Goal: Task Accomplishment & Management: Manage account settings

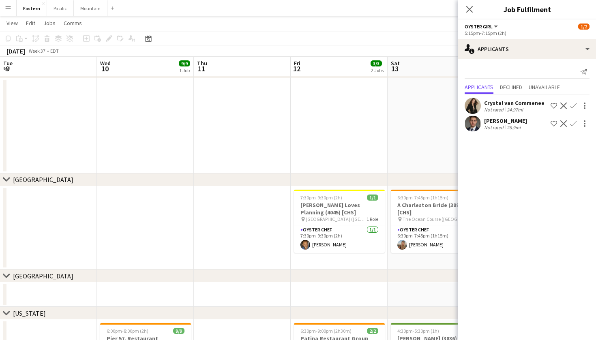
scroll to position [0, 210]
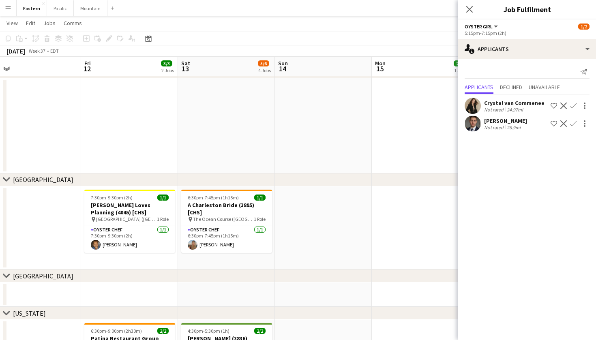
click at [479, 5] on div "Close pop-in" at bounding box center [469, 9] width 23 height 19
click at [465, 10] on app-icon "Close pop-in" at bounding box center [470, 10] width 12 height 12
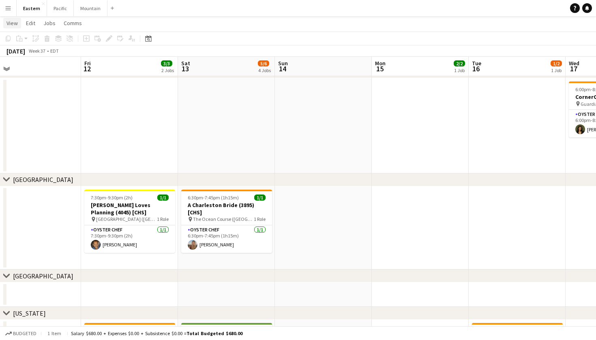
click at [13, 24] on span "View" at bounding box center [11, 22] width 11 height 7
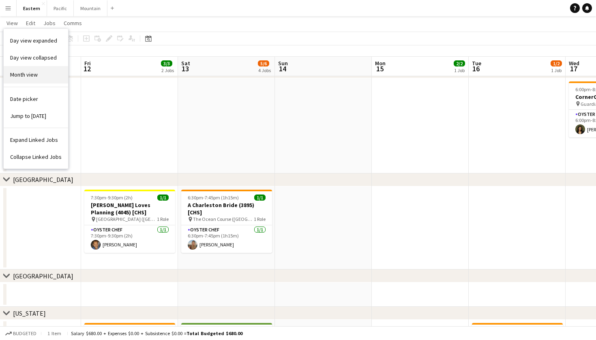
click at [43, 76] on link "Month view" at bounding box center [36, 74] width 65 height 17
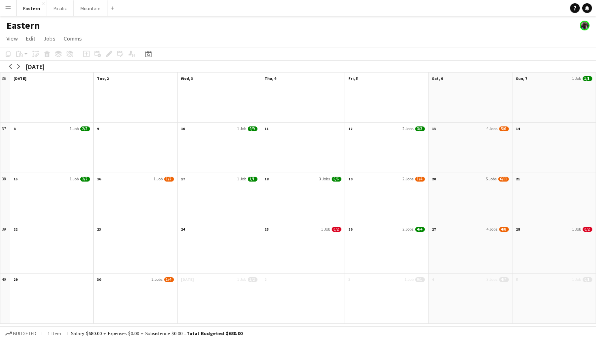
scroll to position [0, 0]
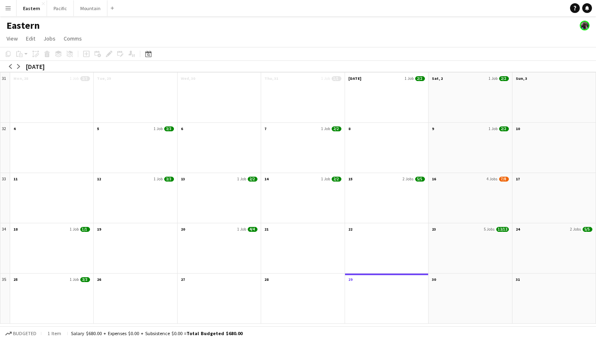
click at [7, 7] on app-icon "Menu" at bounding box center [8, 8] width 6 height 6
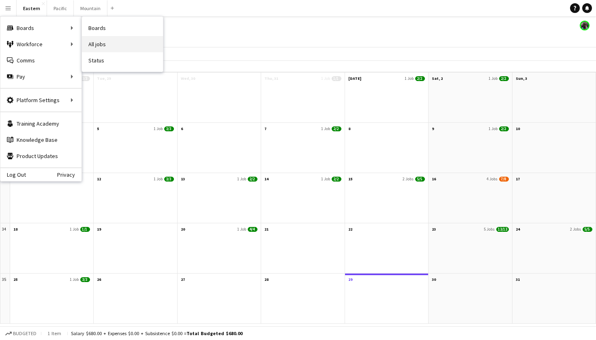
click at [98, 45] on link "All jobs" at bounding box center [122, 44] width 81 height 16
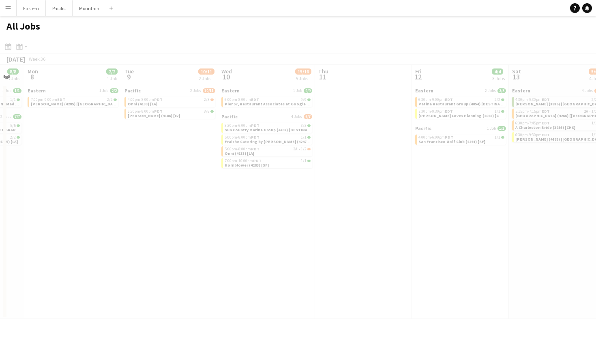
scroll to position [0, 271]
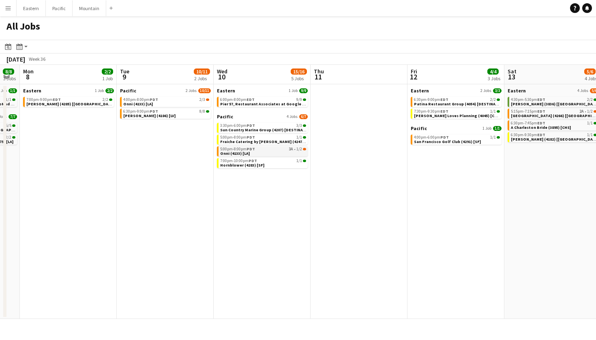
click at [292, 152] on link "5:00pm-8:00pm PDT 3A • 1/2 Onni (4133) [LA]" at bounding box center [263, 150] width 86 height 9
click at [194, 102] on link "4:00pm-8:00pm PDT 2/3 Onni (4133) [LA]" at bounding box center [166, 101] width 86 height 9
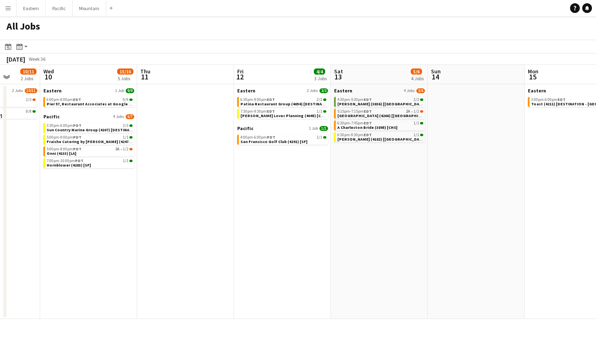
scroll to position [0, 253]
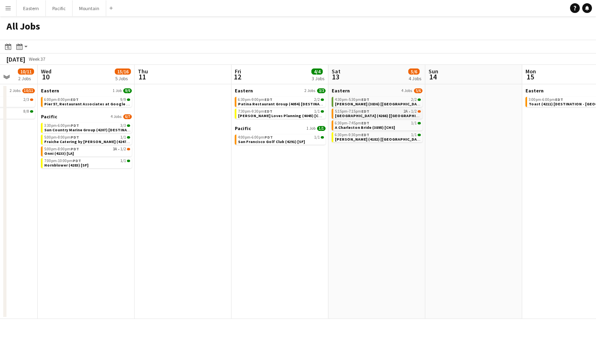
click at [386, 113] on span "[GEOGRAPHIC_DATA] (4266) [[GEOGRAPHIC_DATA]]" at bounding box center [384, 115] width 98 height 5
click at [11, 11] on button "Menu" at bounding box center [8, 8] width 16 height 16
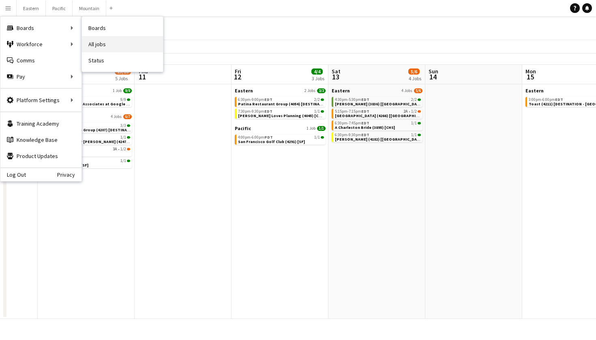
click at [112, 44] on link "All jobs" at bounding box center [122, 44] width 81 height 16
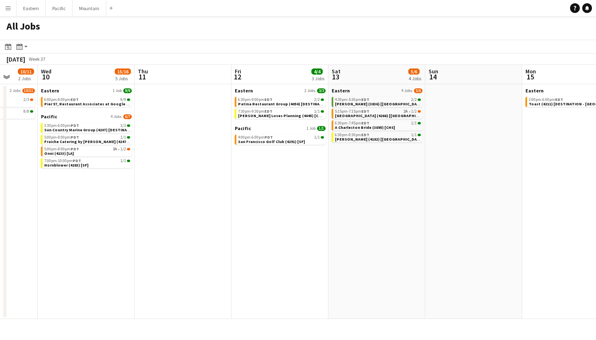
click at [5, 11] on app-icon "Menu" at bounding box center [8, 8] width 6 height 6
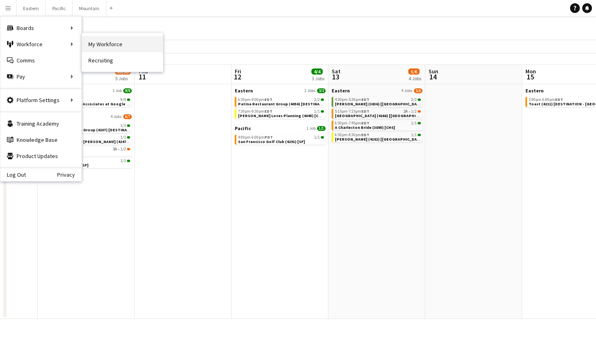
click at [99, 47] on link "My Workforce" at bounding box center [122, 44] width 81 height 16
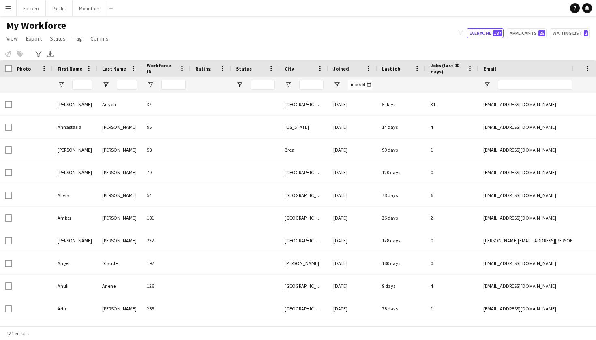
type input "**********"
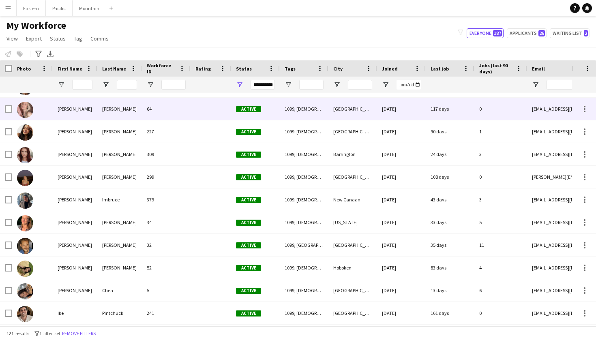
scroll to position [746, 0]
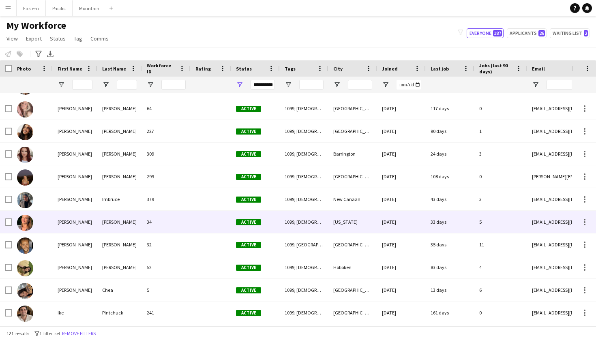
click at [90, 219] on div "Emma" at bounding box center [75, 222] width 45 height 22
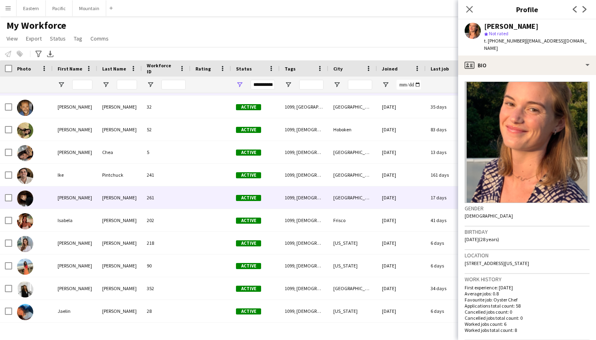
click at [85, 201] on div "Irelyn" at bounding box center [75, 198] width 45 height 22
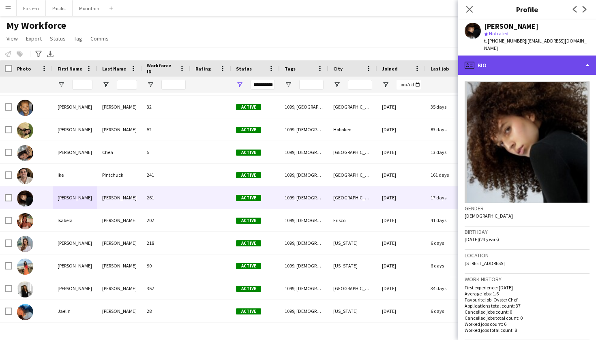
click at [528, 58] on div "profile Bio" at bounding box center [527, 65] width 138 height 19
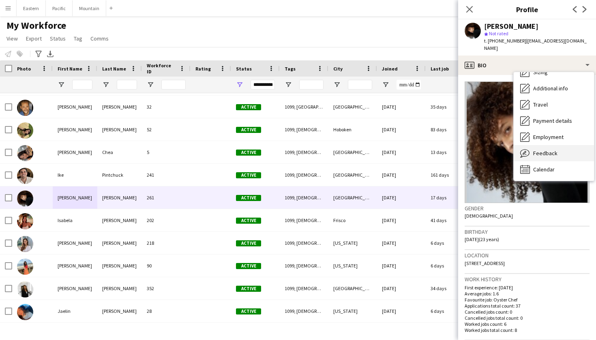
click at [551, 151] on div "Feedback Feedback" at bounding box center [554, 153] width 80 height 16
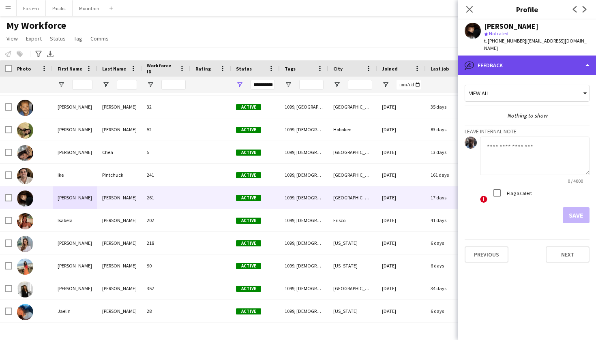
click at [503, 56] on div "bubble-pencil Feedback" at bounding box center [527, 65] width 138 height 19
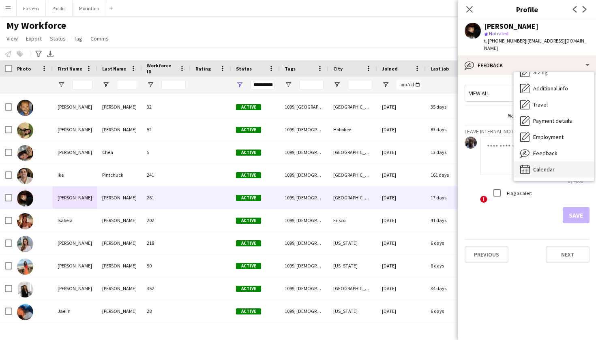
click at [538, 166] on span "Calendar" at bounding box center [544, 169] width 22 height 7
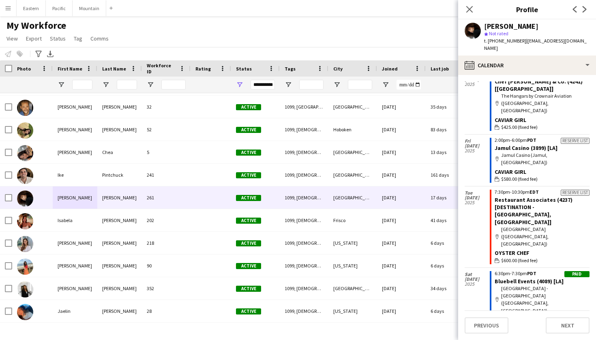
click at [509, 40] on span "t. +17605224022" at bounding box center [505, 41] width 42 height 6
copy span "17605224022"
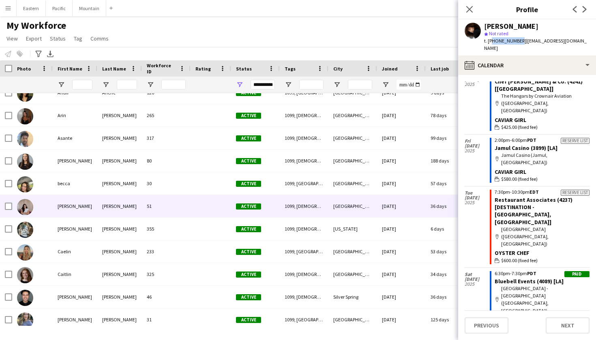
scroll to position [194, 0]
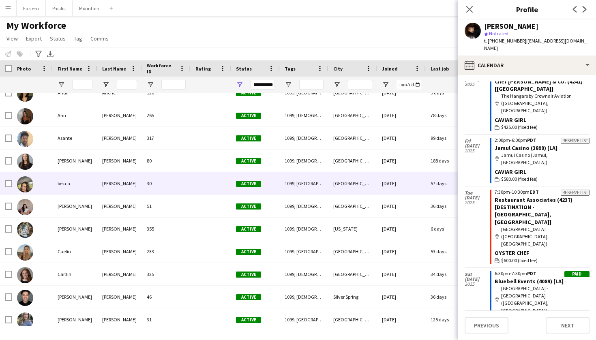
click at [87, 180] on div "becca" at bounding box center [75, 183] width 45 height 22
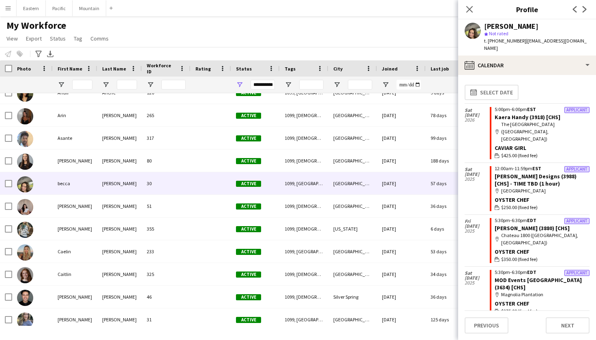
click at [506, 40] on span "t. +18035226411" at bounding box center [505, 41] width 42 height 6
copy span "18035226411"
drag, startPoint x: 565, startPoint y: 41, endPoint x: 521, endPoint y: 43, distance: 43.9
click at [521, 43] on div "becca bolin star Not rated t. +18035226411 | bolinb@g.cofc.edu" at bounding box center [527, 37] width 138 height 36
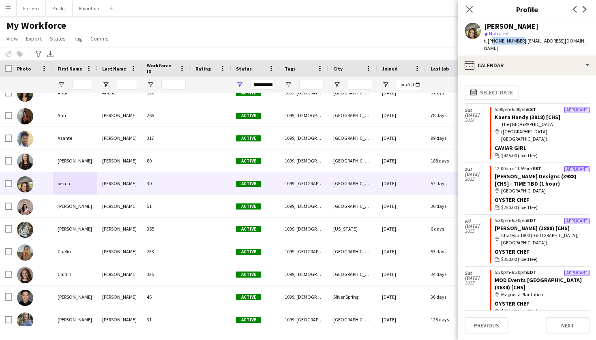
copy span "bolinb@g.cofc.edu"
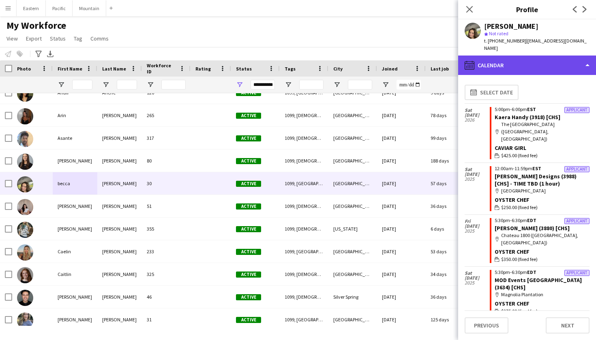
click at [559, 60] on div "calendar-full Calendar" at bounding box center [527, 65] width 138 height 19
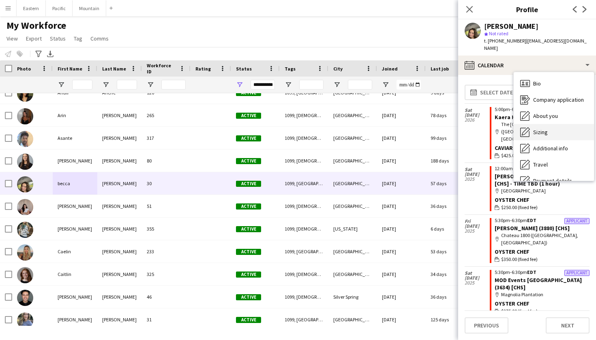
click at [559, 124] on div "Sizing Sizing" at bounding box center [554, 132] width 80 height 16
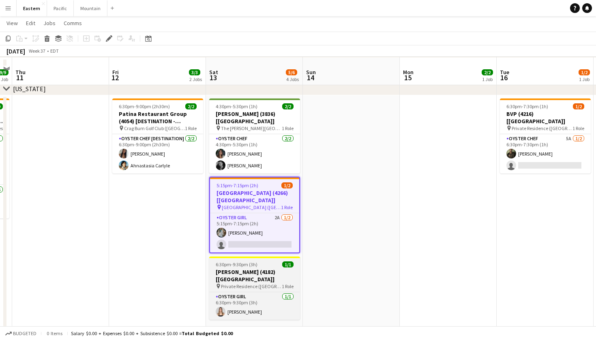
scroll to position [305, 0]
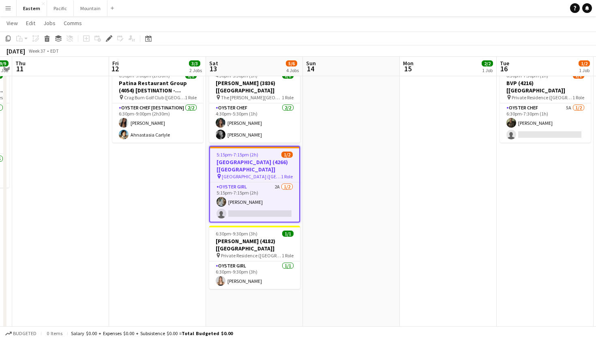
click at [271, 152] on div "5:15pm-7:15pm (2h) 1/2" at bounding box center [254, 155] width 89 height 6
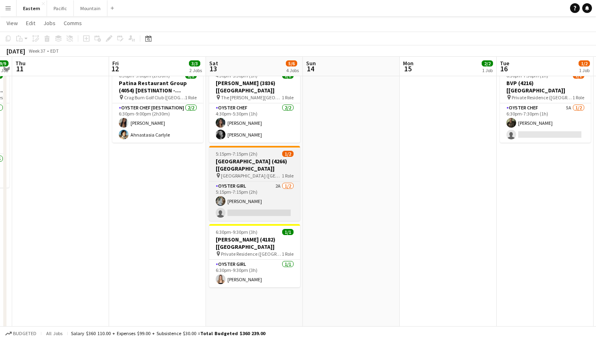
click at [271, 150] on app-job-card "5:15pm-7:15pm (2h) 1/2 Sleepy Hollow Country Club (4266) [NYC] pin Sleepy Hollo…" at bounding box center [254, 183] width 91 height 75
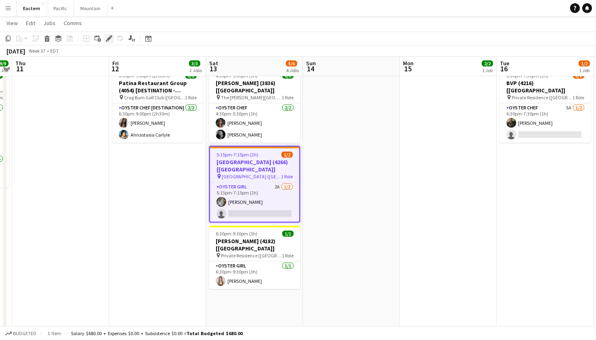
click at [112, 37] on icon at bounding box center [111, 36] width 2 height 2
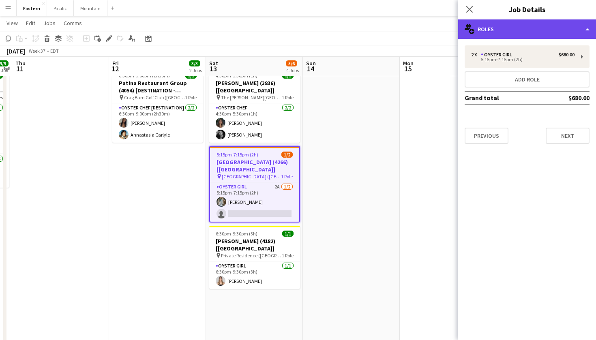
click at [540, 21] on div "multiple-users-add Roles" at bounding box center [527, 28] width 138 height 19
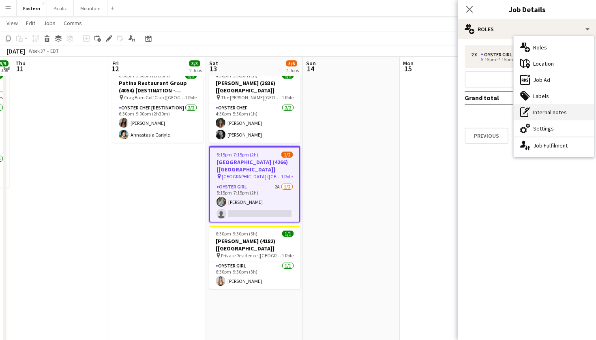
click at [553, 114] on div "pen-write Internal notes" at bounding box center [554, 112] width 80 height 16
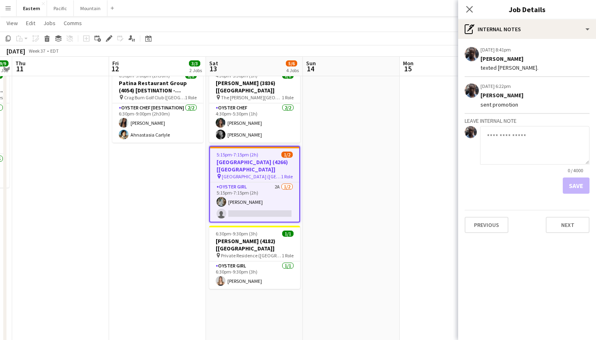
click at [507, 159] on textarea at bounding box center [535, 145] width 110 height 39
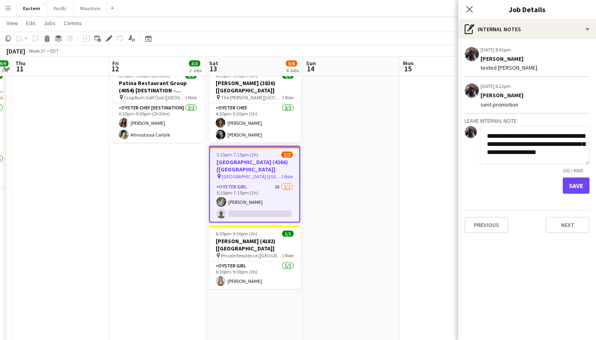
scroll to position [6, 0]
type textarea "**********"
click at [585, 188] on button "Save" at bounding box center [576, 186] width 27 height 16
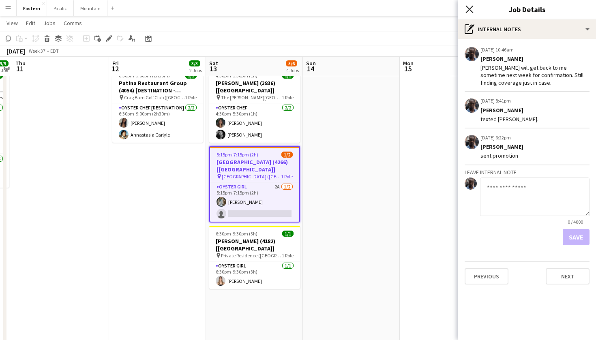
click at [471, 7] on icon at bounding box center [470, 9] width 8 height 8
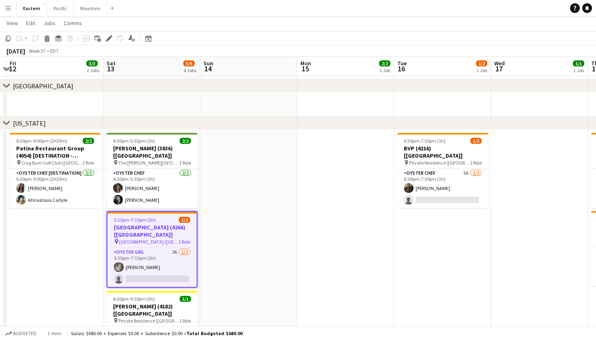
scroll to position [232, 0]
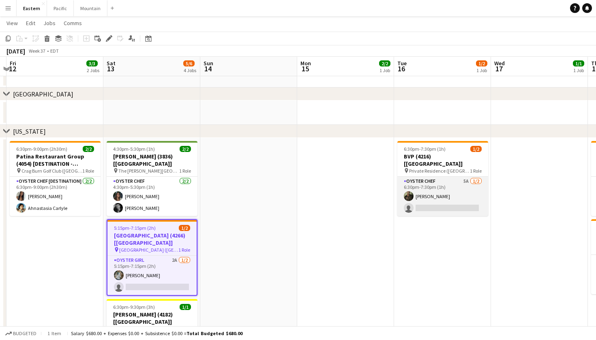
click at [459, 178] on app-card-role "Oyster Chef 5A 1/2 6:30pm-7:30pm (1h) Jeremiah Bell single-neutral-actions" at bounding box center [443, 196] width 91 height 39
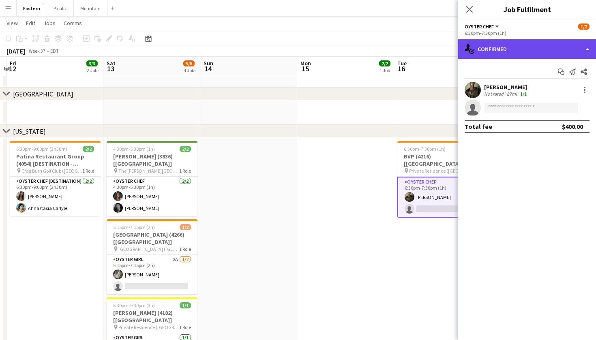
click at [515, 45] on div "single-neutral-actions-check-2 Confirmed" at bounding box center [527, 48] width 138 height 19
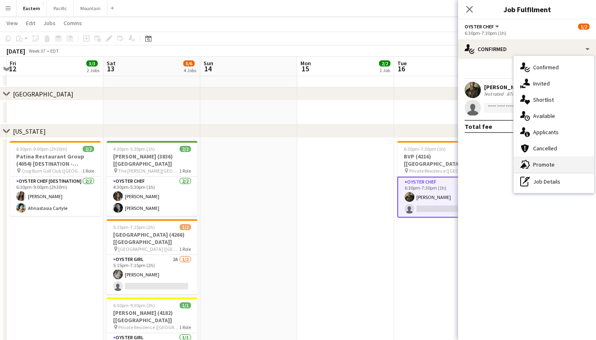
click at [560, 163] on div "advertising-megaphone Promote" at bounding box center [554, 165] width 80 height 16
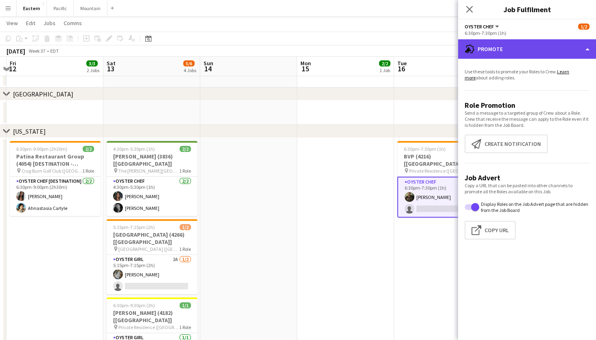
click at [510, 54] on div "advertising-megaphone Promote" at bounding box center [527, 48] width 138 height 19
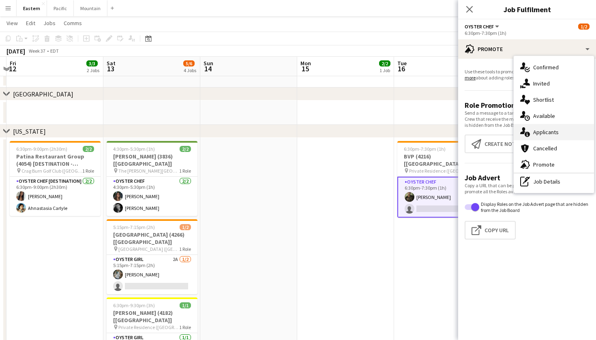
click at [540, 130] on div "single-neutral-actions-information Applicants" at bounding box center [554, 132] width 80 height 16
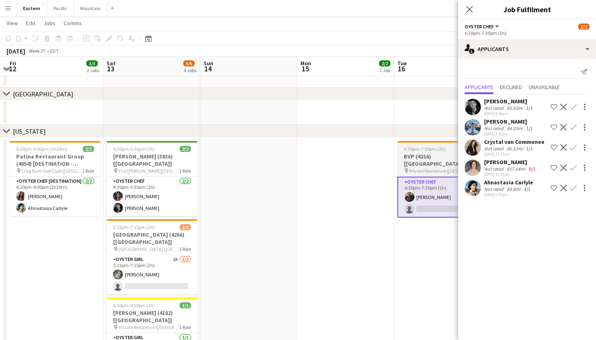
click at [428, 168] on span "Private Residence (Bridgehampton, NY)" at bounding box center [439, 171] width 61 height 6
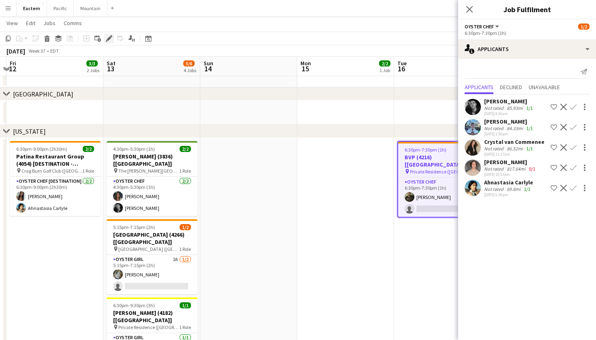
click at [109, 39] on icon at bounding box center [109, 39] width 4 height 4
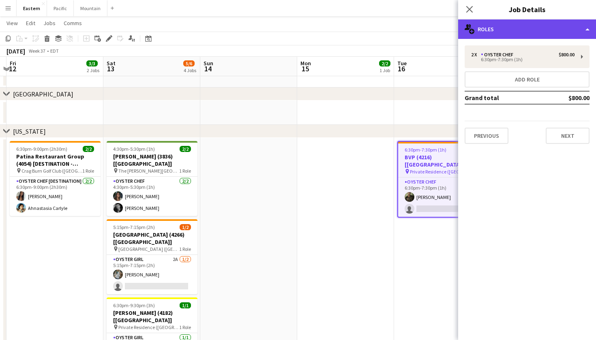
click at [570, 34] on div "multiple-users-add Roles" at bounding box center [527, 28] width 138 height 19
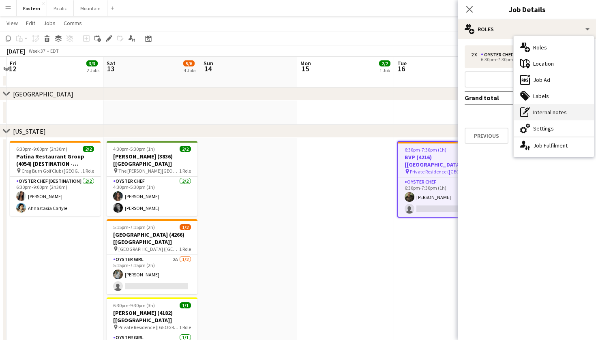
click at [560, 110] on div "pen-write Internal notes" at bounding box center [554, 112] width 80 height 16
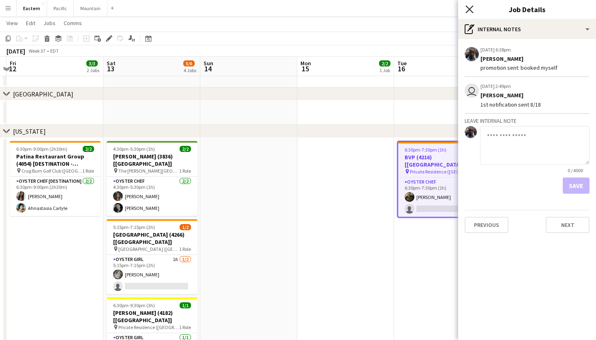
click at [472, 6] on icon at bounding box center [470, 9] width 8 height 8
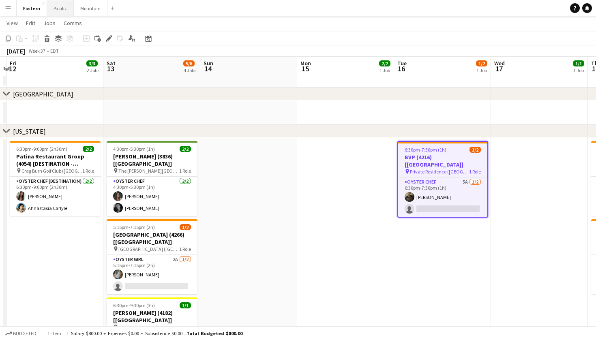
click at [54, 6] on button "Pacific Close" at bounding box center [60, 8] width 27 height 16
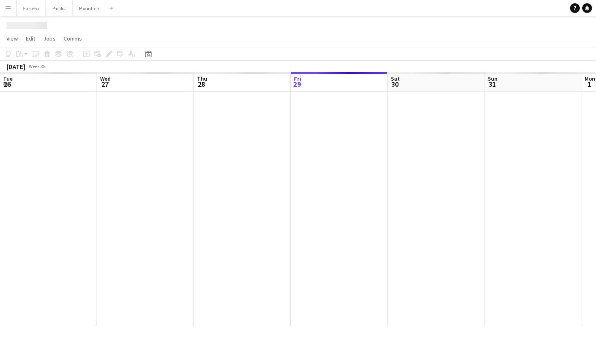
scroll to position [0, 194]
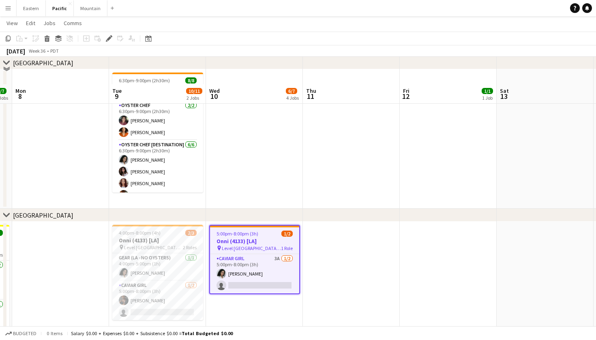
scroll to position [88, 0]
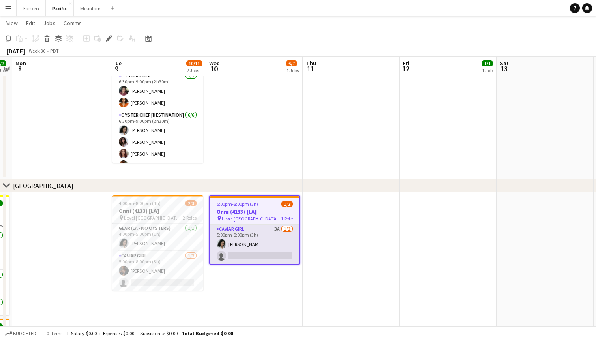
click at [243, 230] on app-card-role "Caviar Girl 3A [DATE] 5:00pm-8:00pm (3h) [PERSON_NAME] single-neutral-actions" at bounding box center [254, 244] width 89 height 39
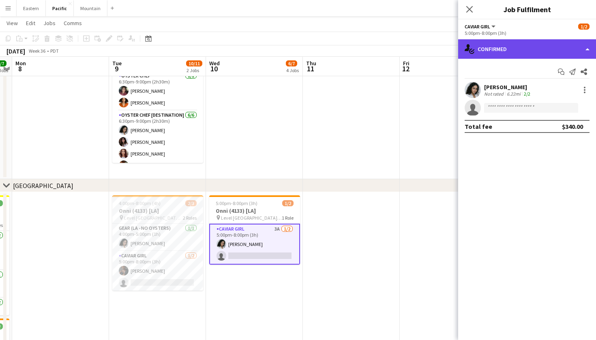
click at [549, 45] on div "single-neutral-actions-check-2 Confirmed" at bounding box center [527, 48] width 138 height 19
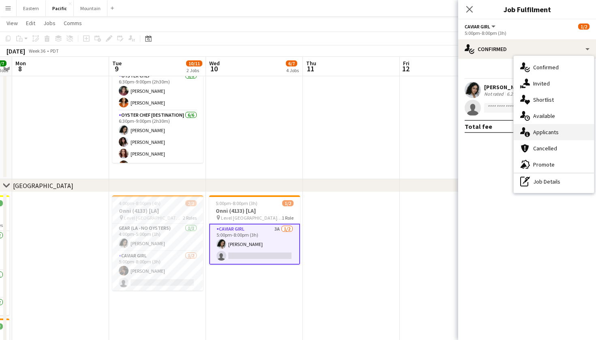
click at [570, 129] on div "single-neutral-actions-information Applicants" at bounding box center [554, 132] width 80 height 16
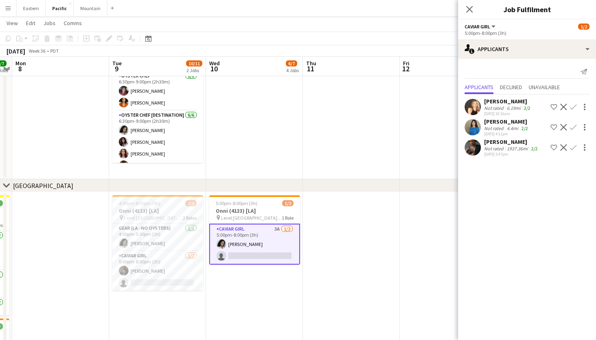
click at [573, 147] on app-icon "Confirm" at bounding box center [573, 147] width 6 height 6
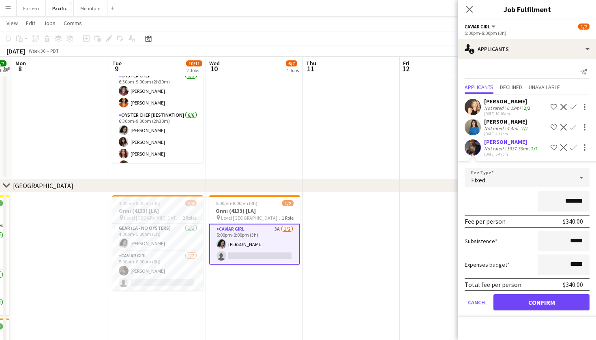
click at [538, 305] on button "Confirm" at bounding box center [542, 303] width 96 height 16
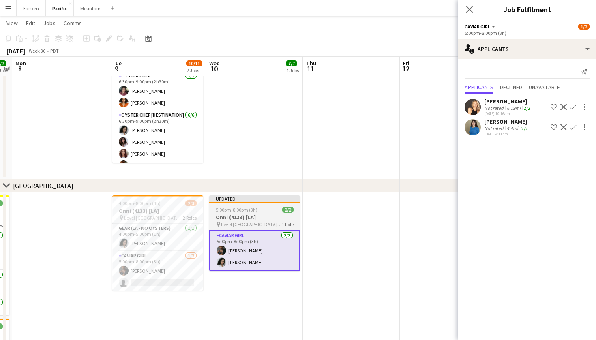
click at [267, 217] on h3 "Onni (4133) [LA]" at bounding box center [254, 217] width 91 height 7
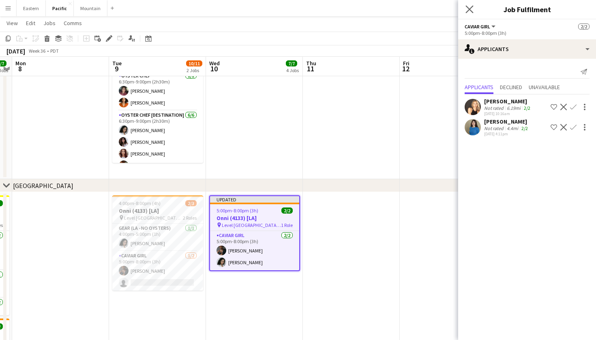
click at [469, 13] on app-icon "Close pop-in" at bounding box center [470, 10] width 12 height 12
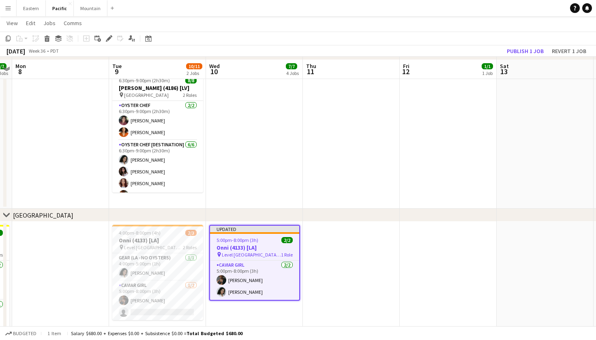
scroll to position [62, 0]
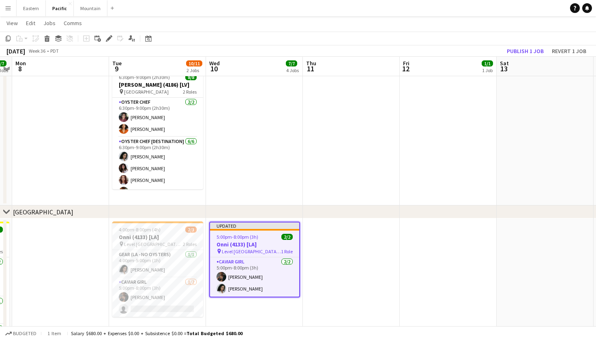
click at [260, 241] on h3 "Onni (4133) [LA]" at bounding box center [254, 244] width 89 height 7
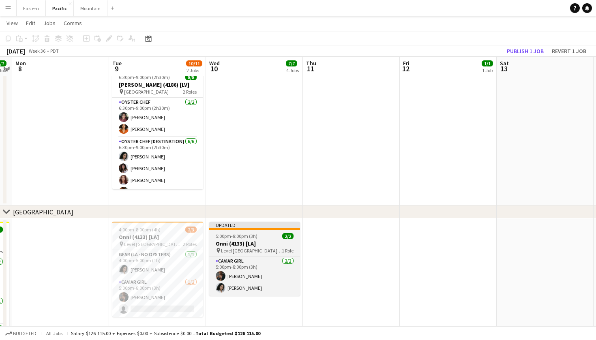
click at [263, 241] on h3 "Onni (4133) [LA]" at bounding box center [254, 243] width 91 height 7
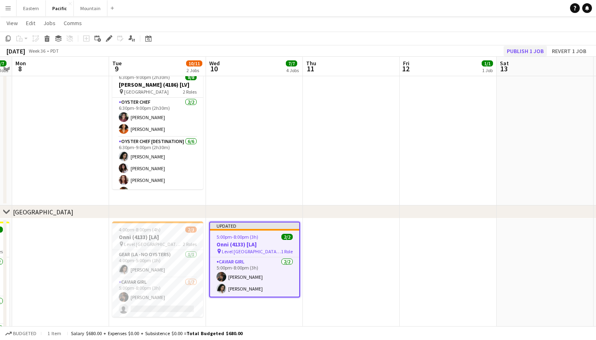
click at [535, 51] on button "Publish 1 job" at bounding box center [525, 51] width 43 height 11
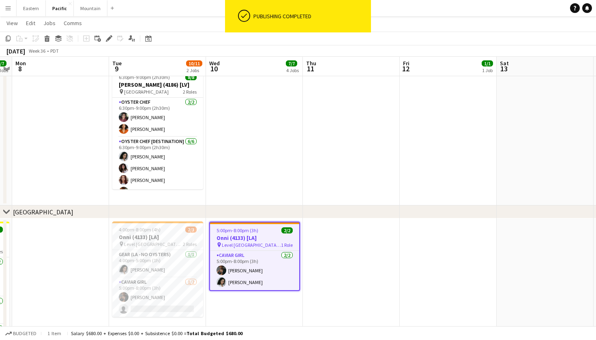
click at [276, 242] on span "Level [GEOGRAPHIC_DATA] - [GEOGRAPHIC_DATA]" at bounding box center [251, 245] width 59 height 6
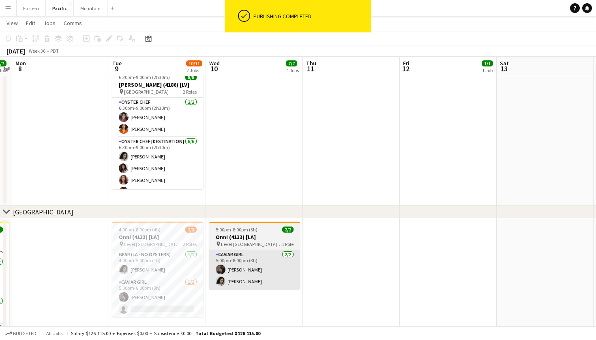
click at [265, 267] on app-card-role "Caviar Girl 2/2 5:00pm-8:00pm (3h) Amber Shields Natalie Reynafarje" at bounding box center [254, 269] width 91 height 39
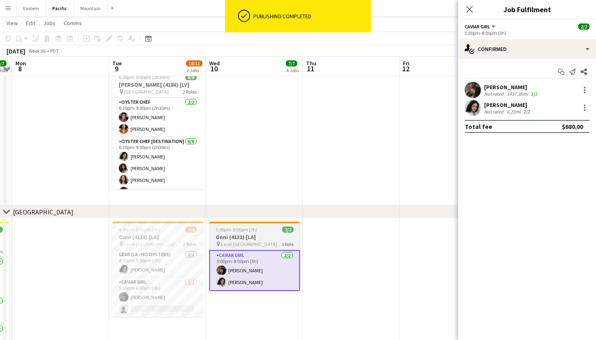
click at [255, 245] on span "Level [GEOGRAPHIC_DATA] - [GEOGRAPHIC_DATA]" at bounding box center [251, 244] width 61 height 6
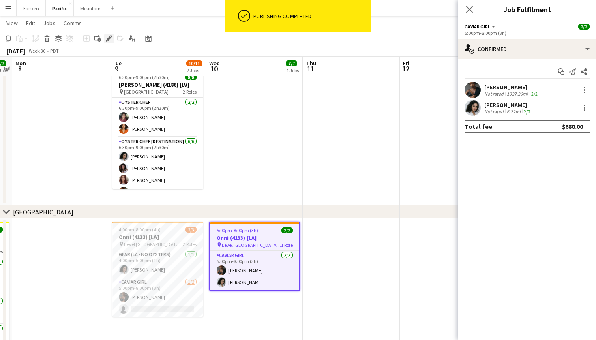
click at [112, 39] on icon "Edit" at bounding box center [109, 38] width 6 height 6
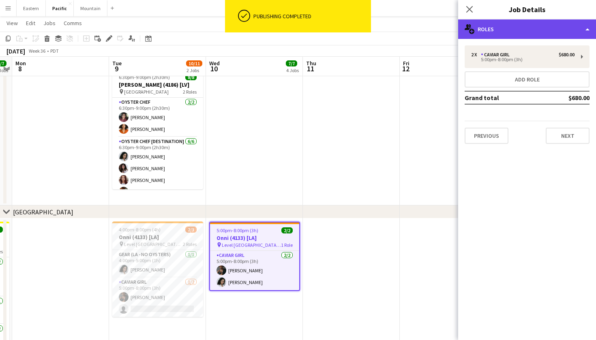
click at [547, 30] on div "multiple-users-add Roles" at bounding box center [527, 28] width 138 height 19
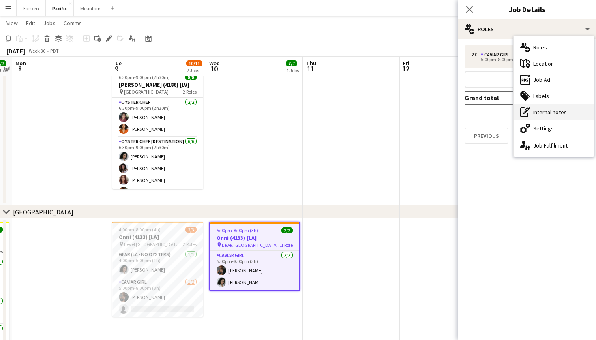
click at [553, 107] on div "pen-write Internal notes" at bounding box center [554, 112] width 80 height 16
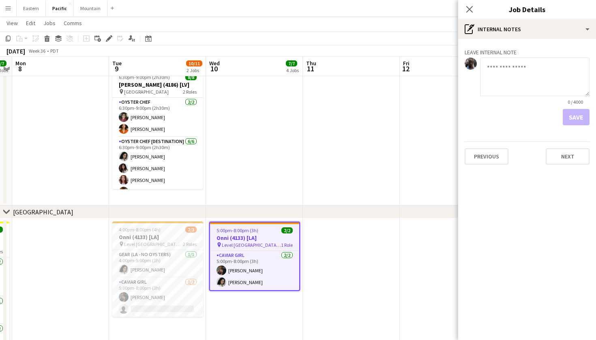
click at [539, 65] on textarea at bounding box center [535, 77] width 110 height 39
click at [552, 68] on textarea "**********" at bounding box center [535, 77] width 110 height 39
click at [574, 67] on textarea "**********" at bounding box center [535, 77] width 110 height 39
drag, startPoint x: 574, startPoint y: 67, endPoint x: 532, endPoint y: 69, distance: 42.2
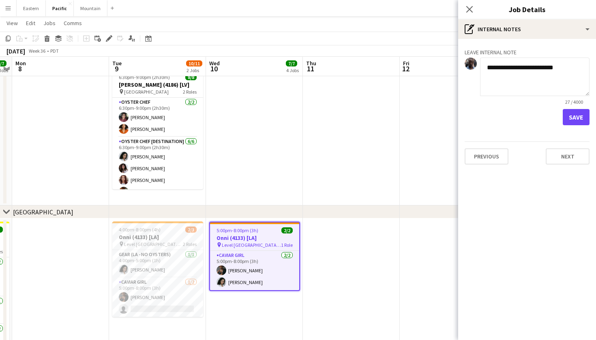
click at [532, 69] on textarea "**********" at bounding box center [535, 77] width 110 height 39
type textarea "**********"
click at [581, 120] on button "Save" at bounding box center [576, 117] width 27 height 16
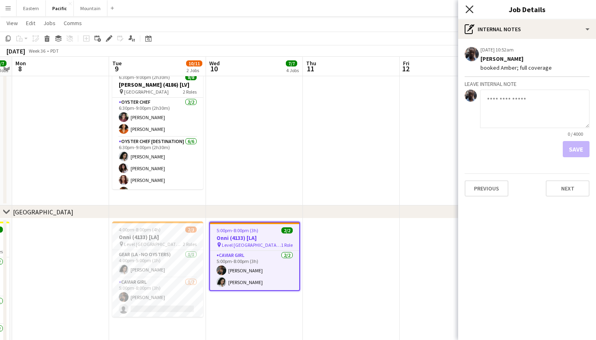
click at [470, 12] on icon "Close pop-in" at bounding box center [470, 9] width 8 height 8
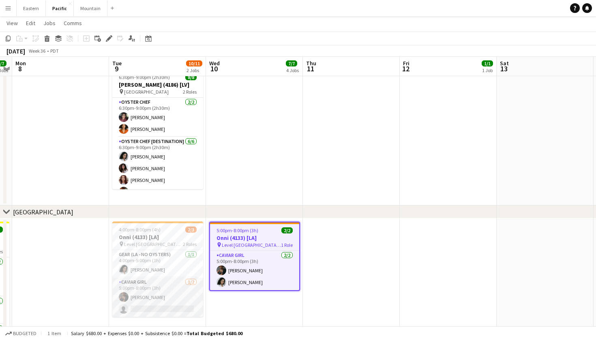
click at [188, 283] on app-card-role "Caviar Girl 1/2 5:00pm-8:00pm (3h) Amber Shields single-neutral-actions" at bounding box center [157, 297] width 91 height 39
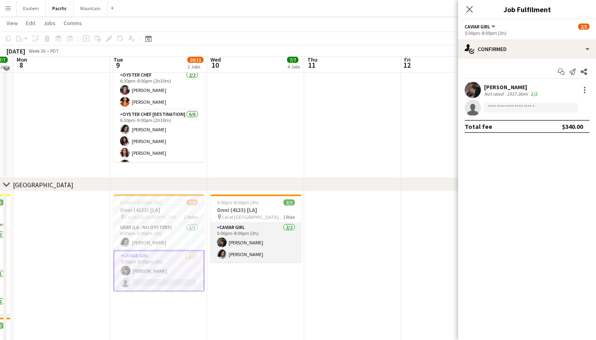
scroll to position [85, 0]
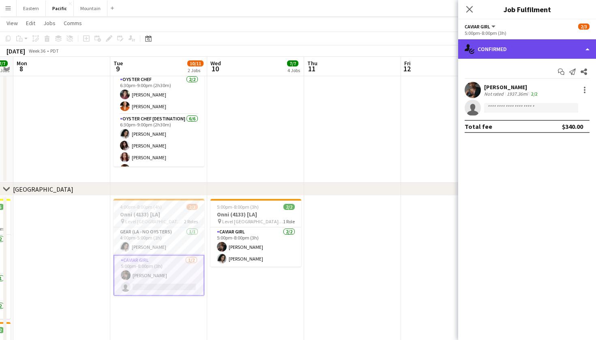
click at [510, 53] on div "single-neutral-actions-check-2 Confirmed" at bounding box center [527, 48] width 138 height 19
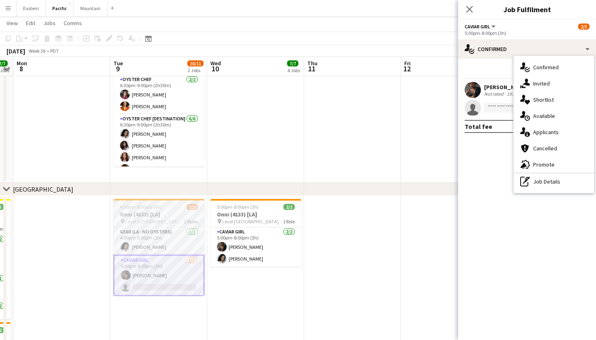
click at [166, 208] on div "4:00pm-8:00pm (4h) 2/3" at bounding box center [159, 207] width 91 height 6
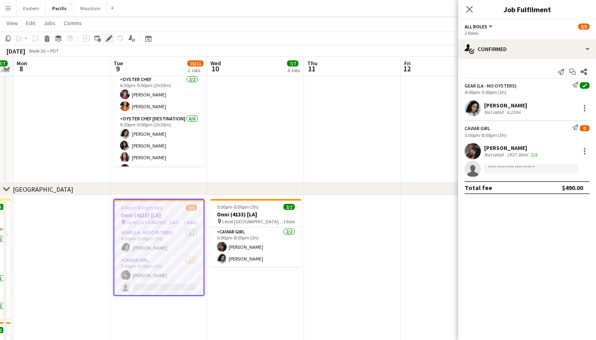
click at [109, 39] on icon at bounding box center [109, 39] width 4 height 4
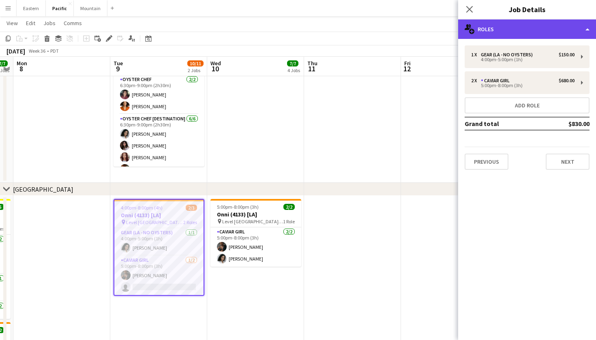
click at [531, 28] on div "multiple-users-add Roles" at bounding box center [527, 28] width 138 height 19
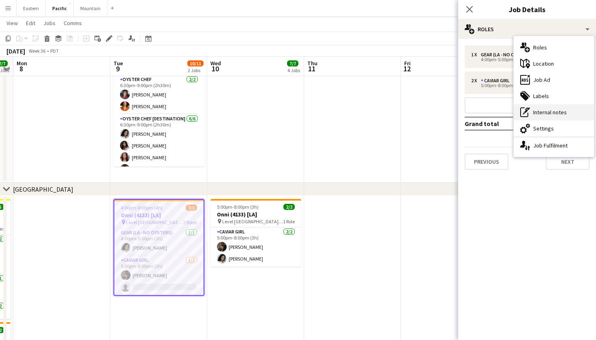
click at [544, 110] on div "pen-write Internal notes" at bounding box center [554, 112] width 80 height 16
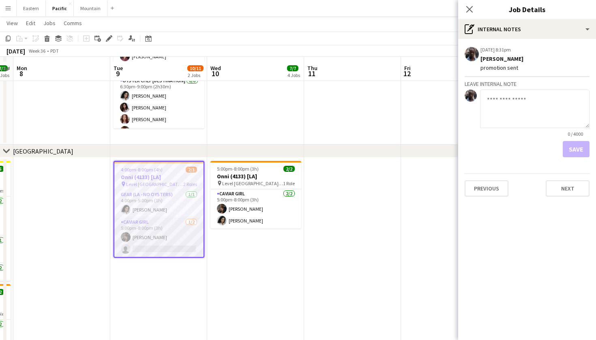
scroll to position [128, 0]
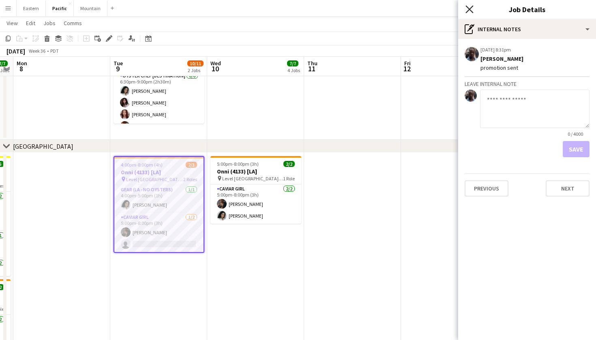
click at [471, 11] on icon at bounding box center [470, 9] width 8 height 8
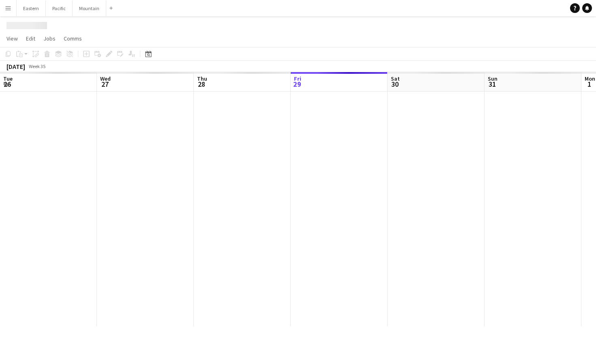
scroll to position [0, 194]
